Goal: Find specific page/section: Find specific page/section

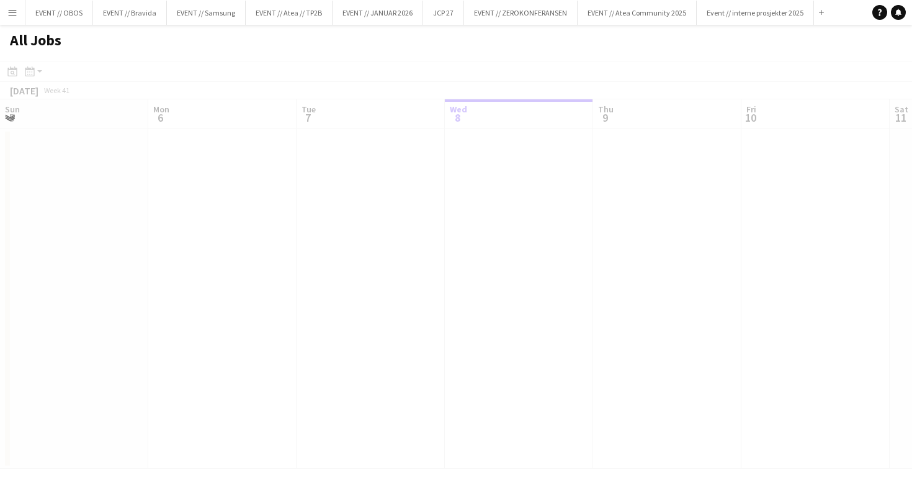
scroll to position [0, 297]
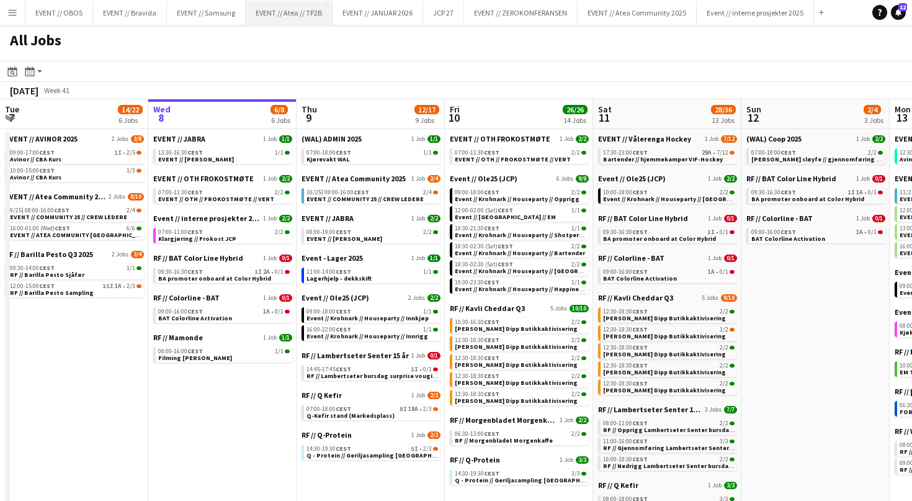
click at [286, 12] on button "EVENT // Atea // TP2B Close" at bounding box center [289, 13] width 87 height 24
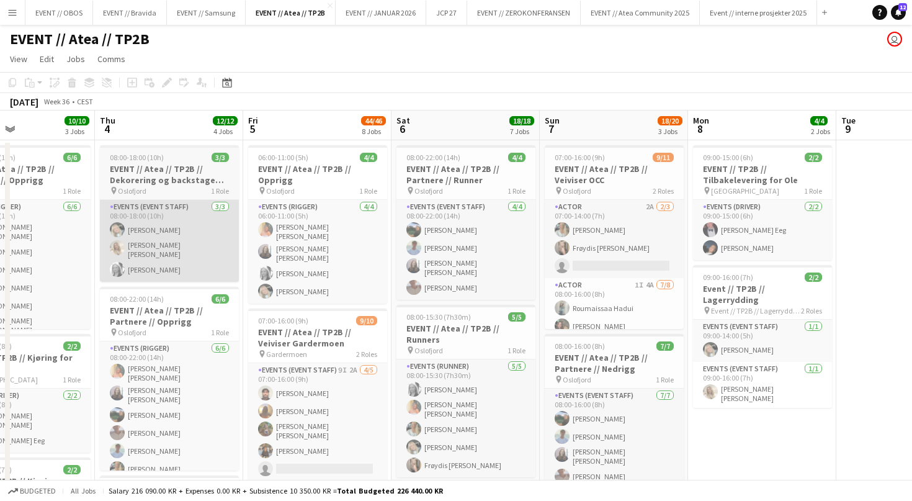
scroll to position [0, 350]
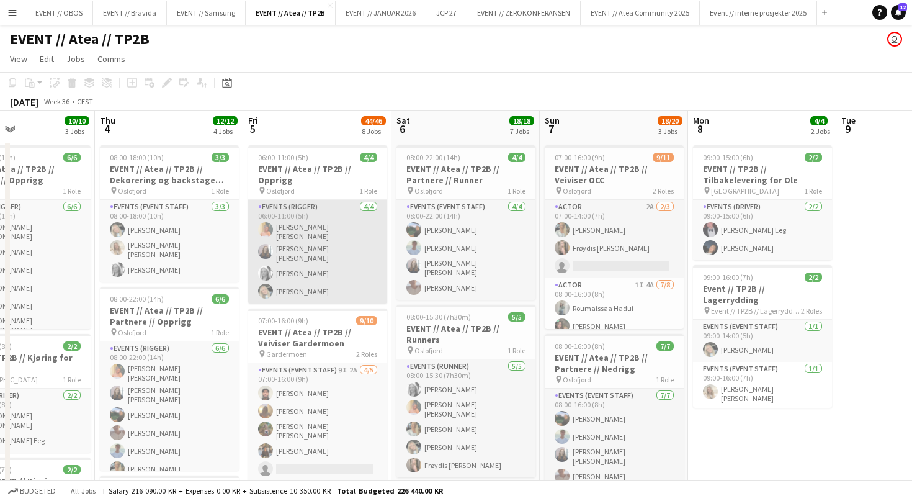
click at [315, 272] on app-card-role "Events (Rigger) [DATE] 06:00-11:00 (5h) [PERSON_NAME] [PERSON_NAME] Sofie [PERS…" at bounding box center [317, 252] width 139 height 104
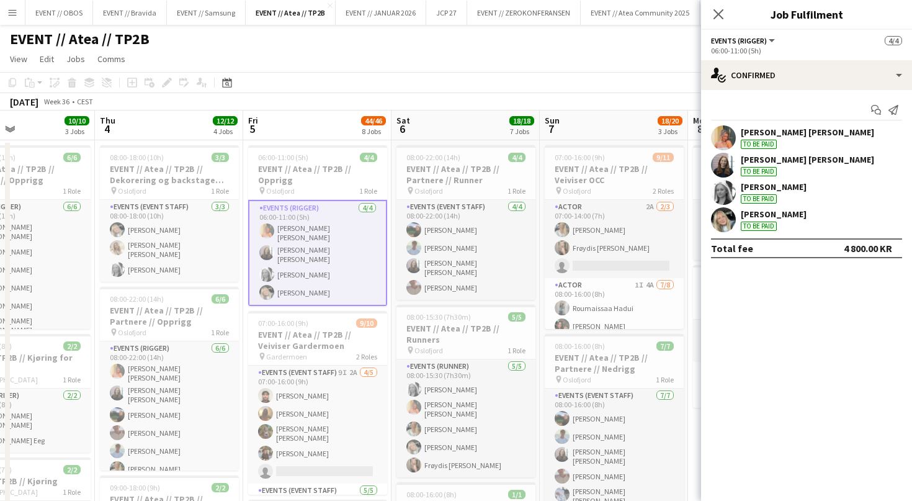
click at [712, 220] on app-user-avatar at bounding box center [723, 219] width 25 height 25
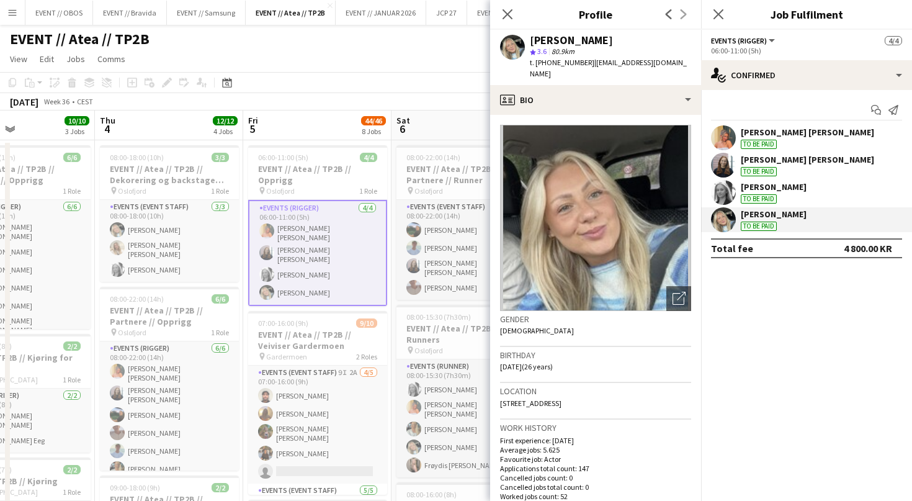
click at [421, 97] on div "[DATE] Week 36 • CEST" at bounding box center [456, 101] width 912 height 17
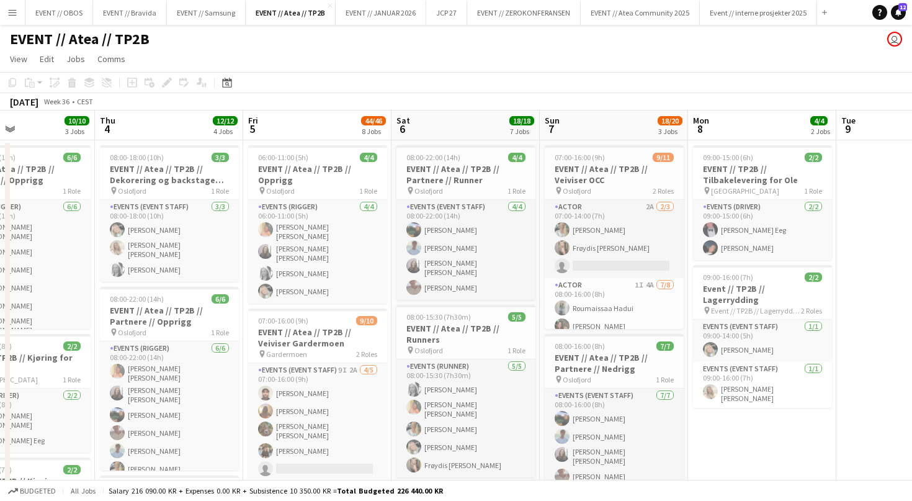
scroll to position [0, 0]
click at [17, 15] on button "Menu" at bounding box center [12, 12] width 25 height 25
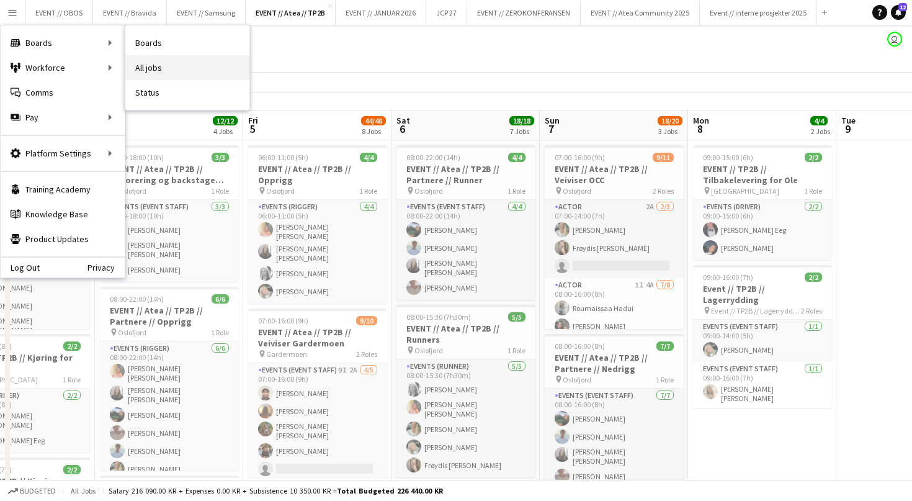
click at [141, 61] on link "All jobs" at bounding box center [187, 67] width 124 height 25
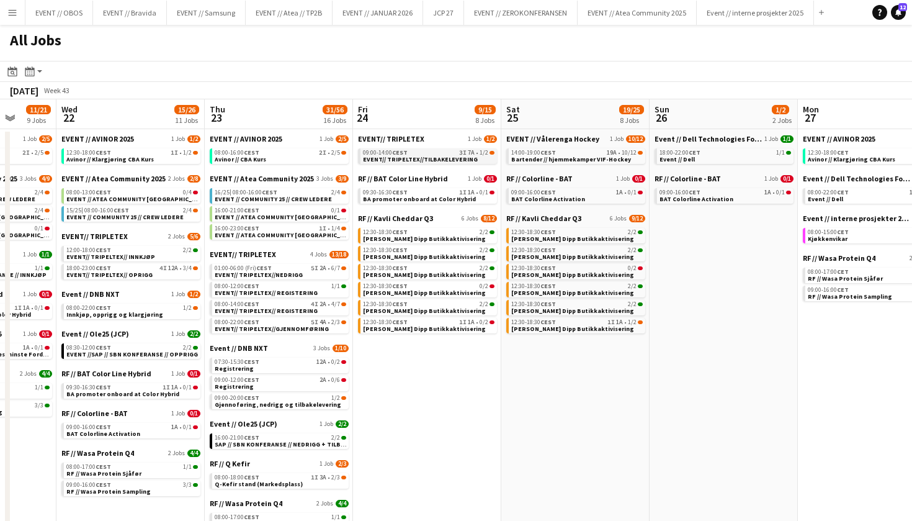
click at [423, 158] on span "EVENT// TRIPELTEX//TILBAKELEVERING" at bounding box center [420, 159] width 115 height 8
